Goal: Navigation & Orientation: Find specific page/section

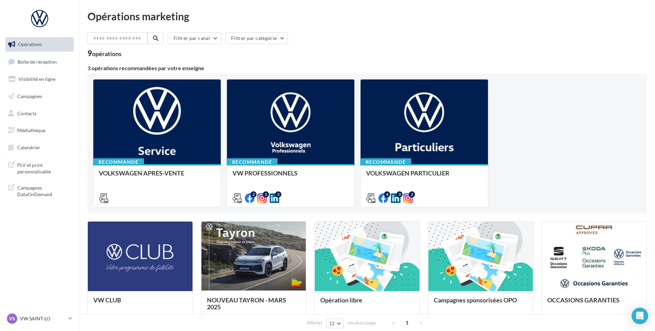
click at [55, 67] on link "Boîte de réception" at bounding box center [39, 61] width 71 height 15
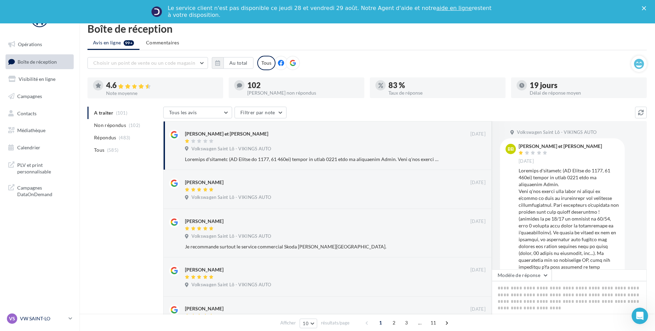
click at [67, 323] on link "VS VW SAINT-LO vw-stlo-vau" at bounding box center [40, 318] width 68 height 13
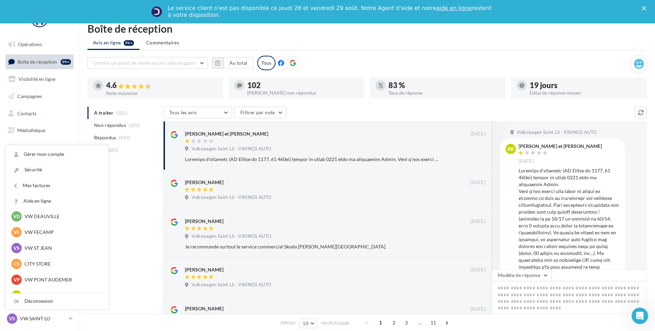
scroll to position [34, 0]
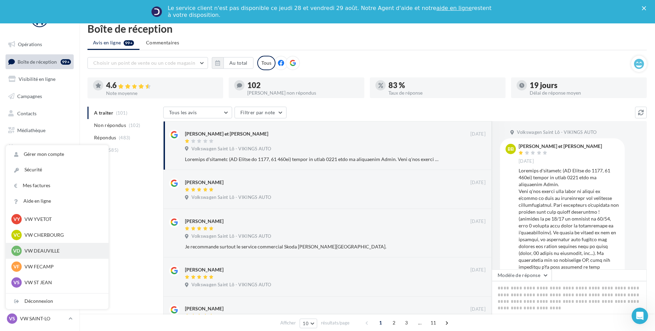
click at [62, 249] on p "VW DEAUVILLE" at bounding box center [62, 251] width 76 height 7
